Goal: Transaction & Acquisition: Purchase product/service

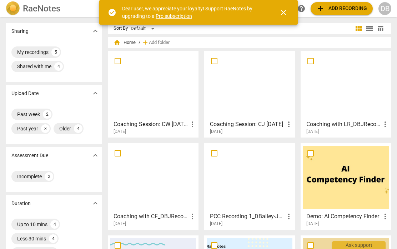
click at [285, 13] on span "close" at bounding box center [283, 12] width 9 height 9
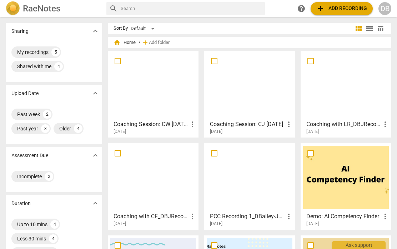
click at [328, 9] on span "add Add recording" at bounding box center [341, 8] width 51 height 9
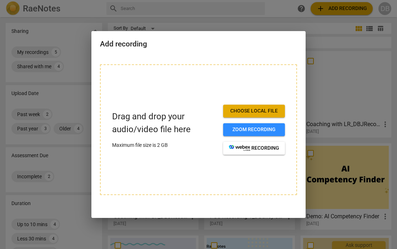
click at [263, 109] on span "Choose local file" at bounding box center [254, 111] width 50 height 7
click at [258, 113] on span "Choose local file" at bounding box center [254, 111] width 50 height 7
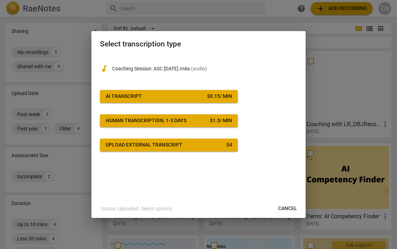
click at [220, 95] on div "$ 0.15 / min" at bounding box center [219, 96] width 25 height 7
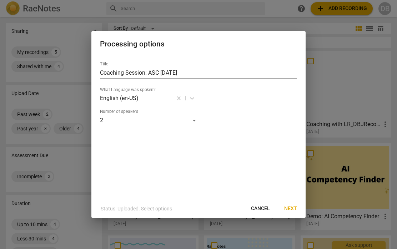
click at [290, 206] on span "Next" at bounding box center [290, 208] width 13 height 7
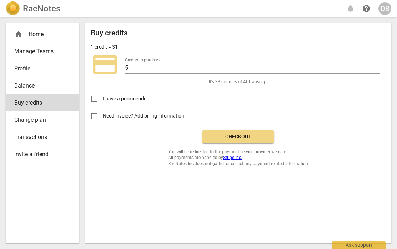
click at [258, 135] on span "Checkout" at bounding box center [238, 136] width 60 height 7
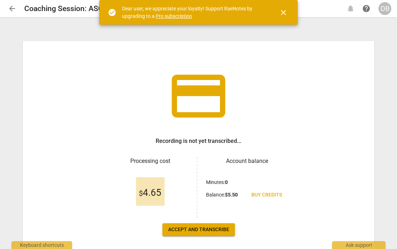
click at [284, 12] on span "close" at bounding box center [283, 12] width 9 height 9
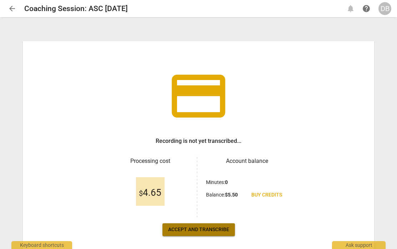
click at [208, 229] on span "Accept and transcribe" at bounding box center [198, 229] width 61 height 7
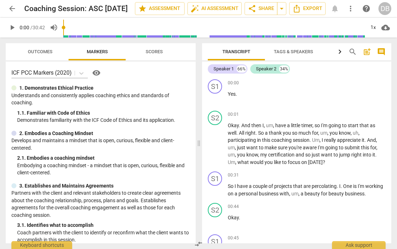
click at [309, 8] on span "Export" at bounding box center [308, 8] width 30 height 9
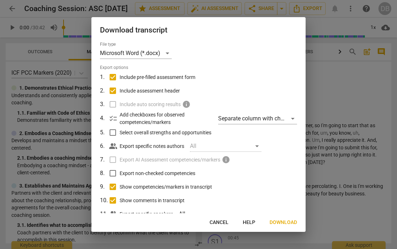
click at [286, 222] on span "Download" at bounding box center [284, 222] width 28 height 7
